Goal: Check status: Check status

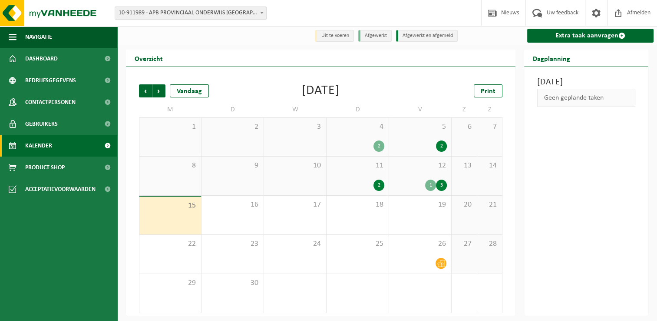
click at [45, 151] on span "Kalender" at bounding box center [38, 146] width 27 height 22
click at [69, 143] on link "Kalender" at bounding box center [58, 146] width 117 height 22
click at [349, 213] on div "18" at bounding box center [358, 214] width 62 height 39
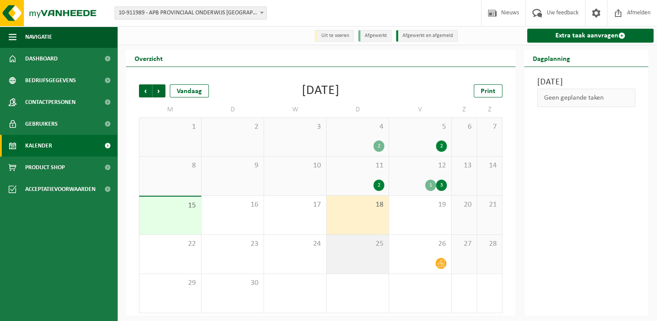
click at [378, 254] on div "25" at bounding box center [358, 254] width 62 height 39
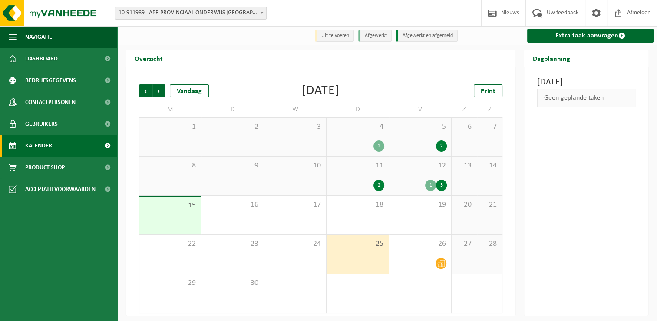
click at [361, 182] on div "2" at bounding box center [357, 184] width 53 height 11
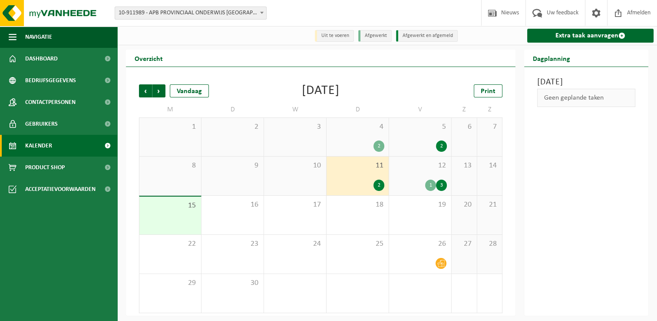
click at [412, 183] on div "1 3" at bounding box center [419, 184] width 53 height 11
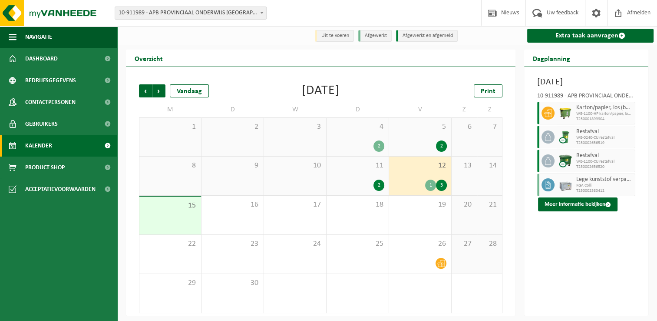
click at [360, 178] on div "11 2" at bounding box center [358, 175] width 62 height 39
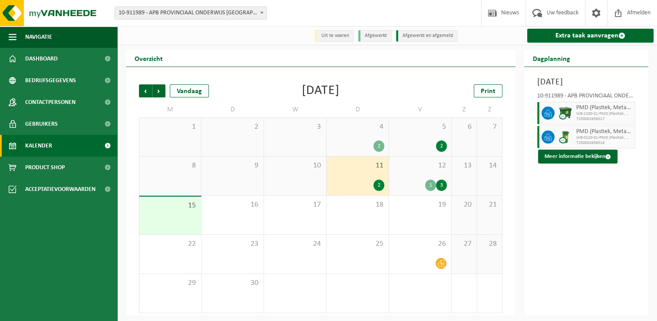
click at [321, 176] on div "10" at bounding box center [295, 175] width 62 height 39
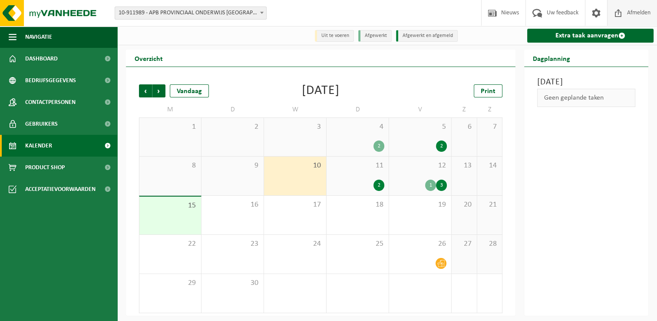
click at [643, 15] on span "Afmelden" at bounding box center [639, 13] width 28 height 26
